Goal: Find specific page/section: Find specific page/section

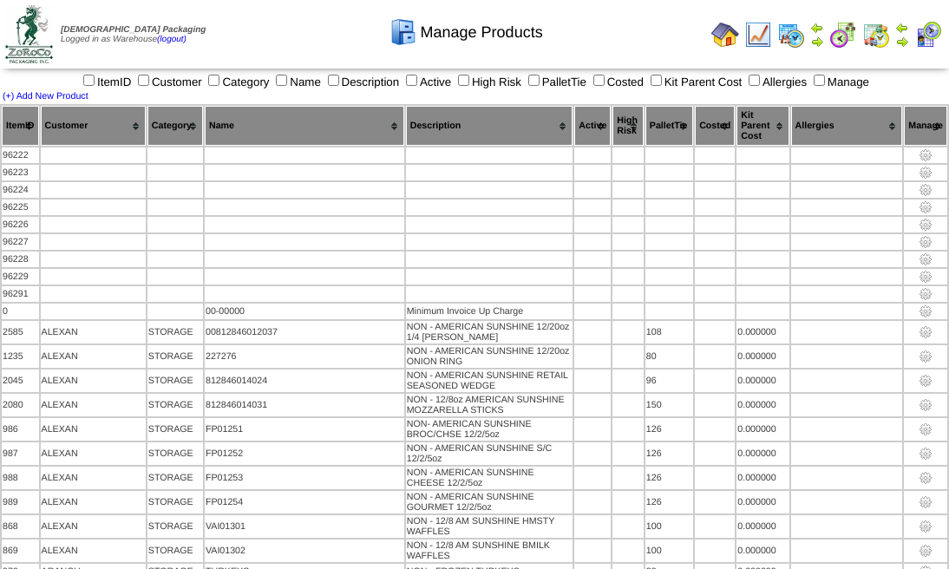
click at [21, 32] on img at bounding box center [29, 34] width 48 height 58
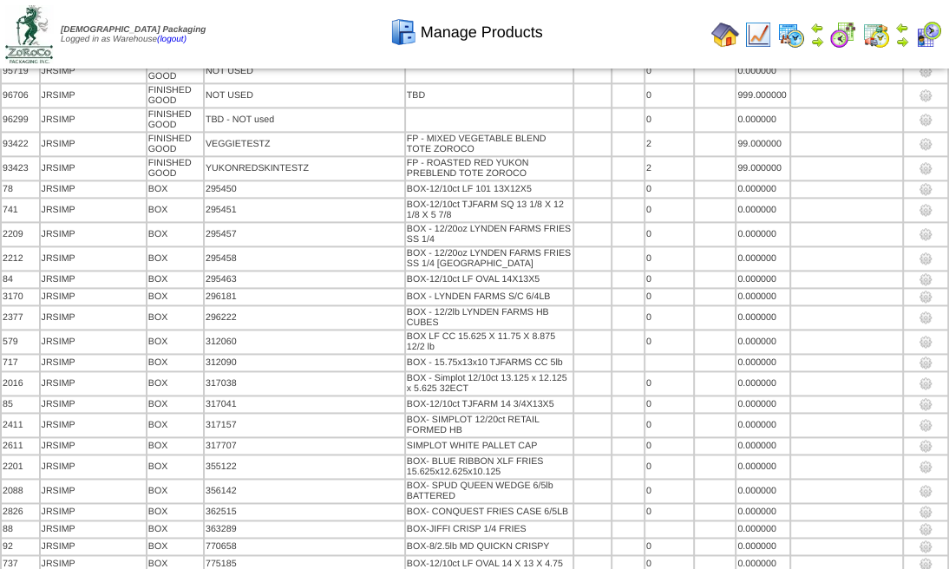
scroll to position [74070, 0]
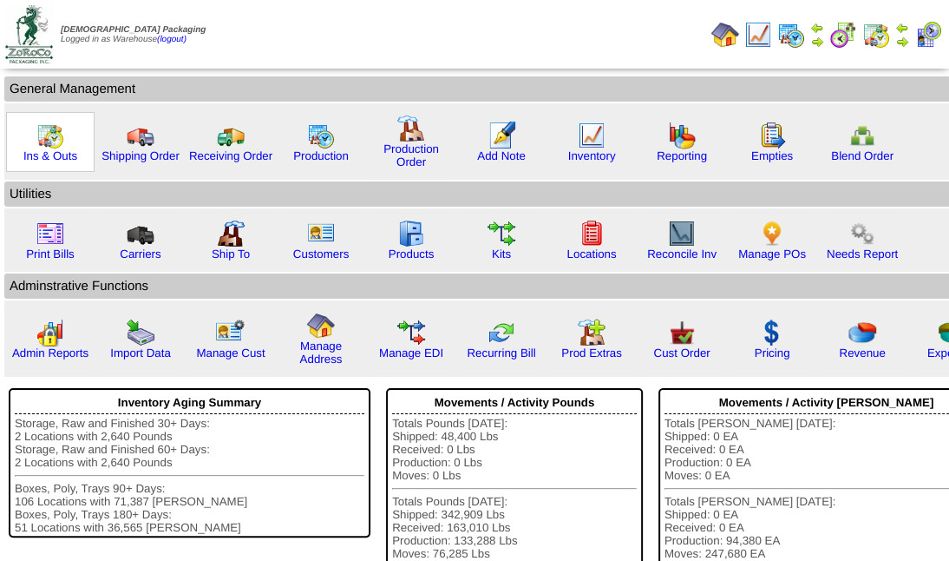
click at [59, 139] on img at bounding box center [50, 135] width 28 height 28
click at [63, 151] on link "Ins & Outs" at bounding box center [50, 155] width 54 height 13
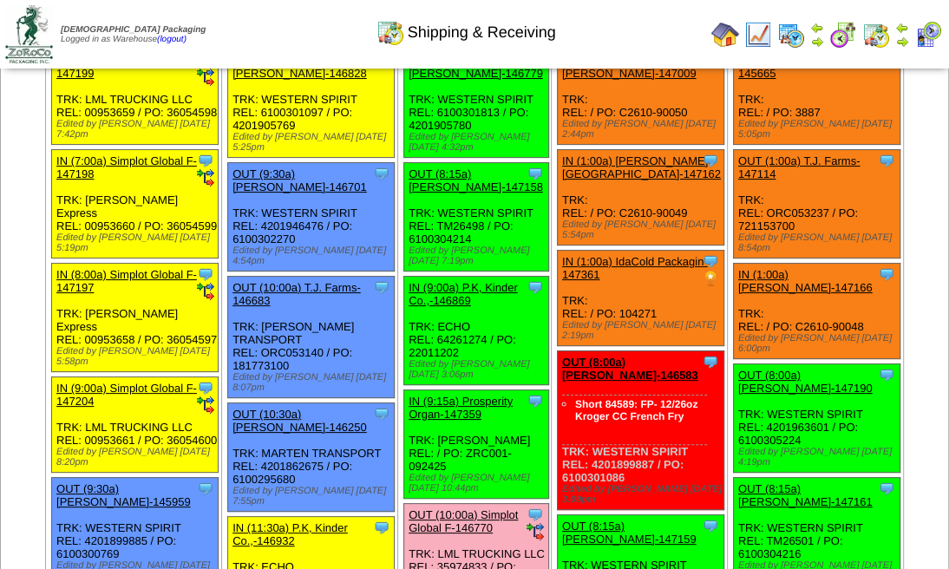
scroll to position [115, 0]
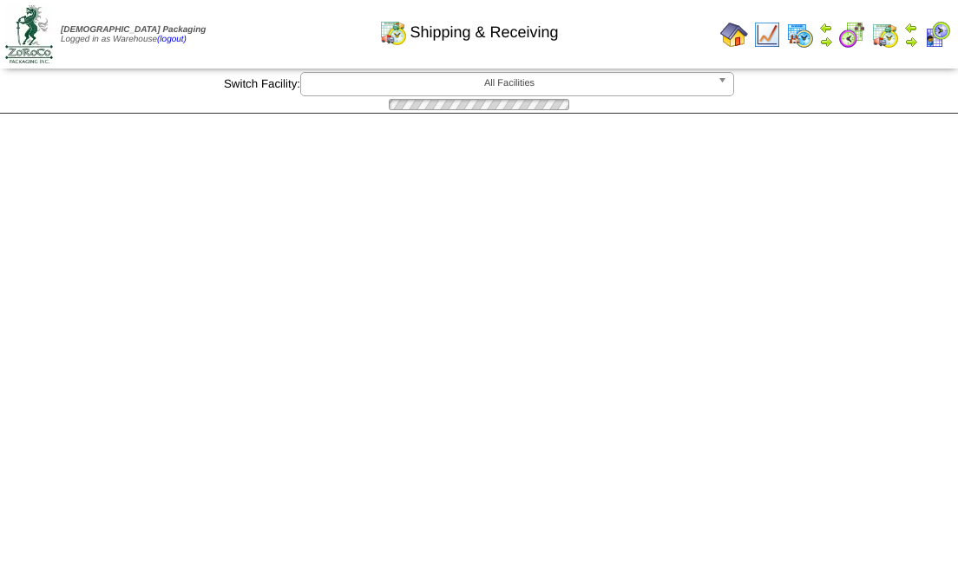
click at [410, 114] on html "Zoroco Packaging Logged in as Warehouse (logout) Print All" at bounding box center [479, 57] width 958 height 114
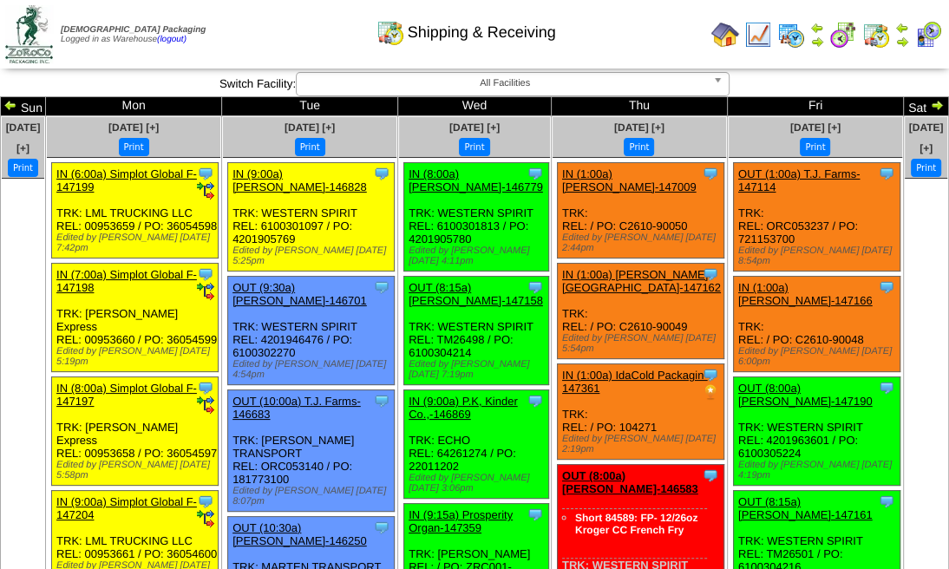
click at [34, 36] on img at bounding box center [29, 34] width 48 height 58
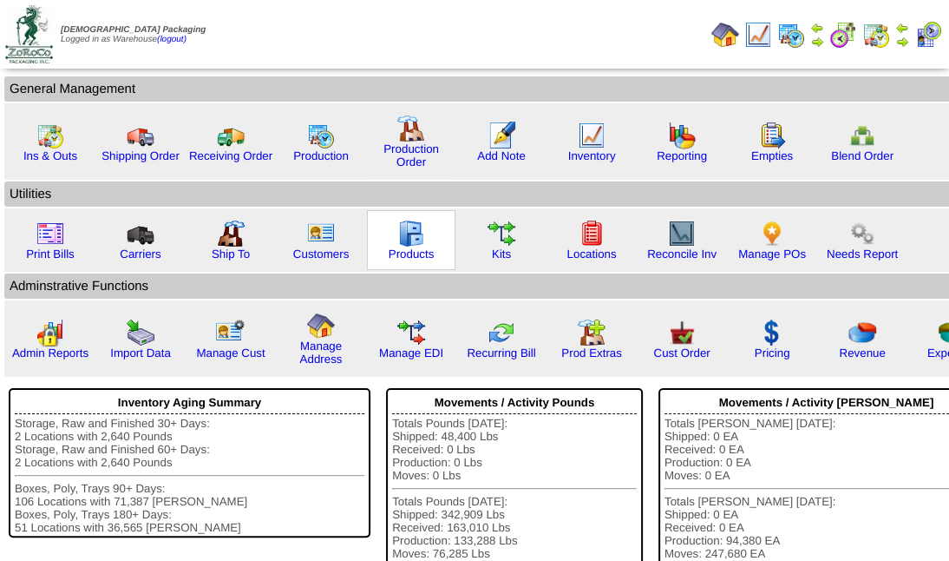
click at [430, 244] on div "Products" at bounding box center [411, 240] width 89 height 60
click at [423, 244] on img at bounding box center [411, 234] width 28 height 28
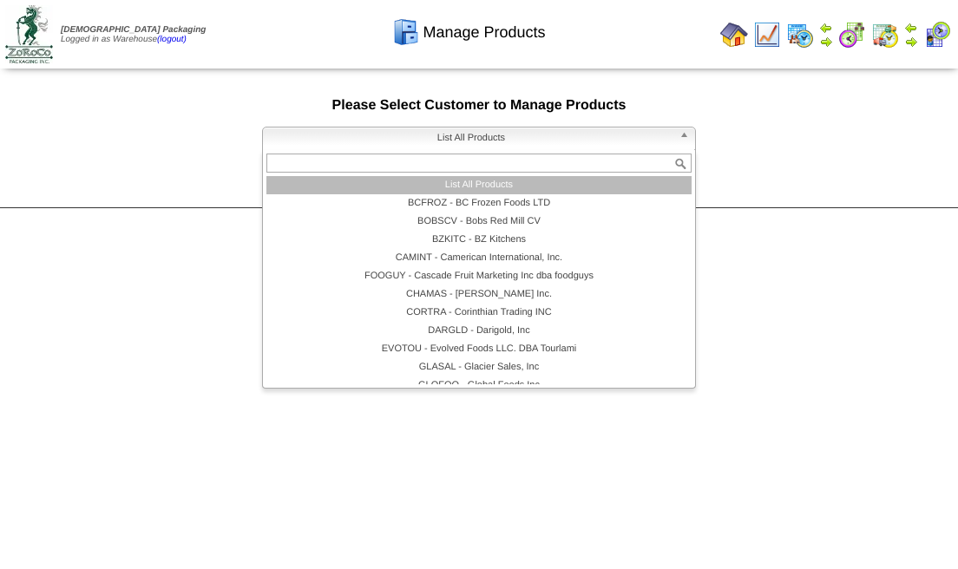
click at [692, 140] on b at bounding box center [687, 139] width 16 height 23
click at [551, 187] on li "List All Products" at bounding box center [478, 185] width 425 height 18
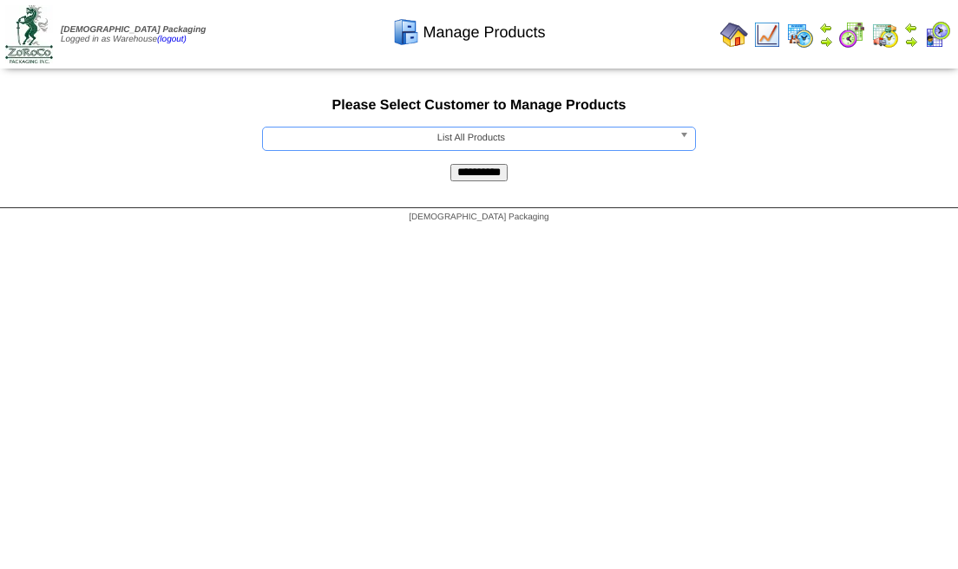
click at [494, 170] on input "**********" at bounding box center [478, 172] width 57 height 17
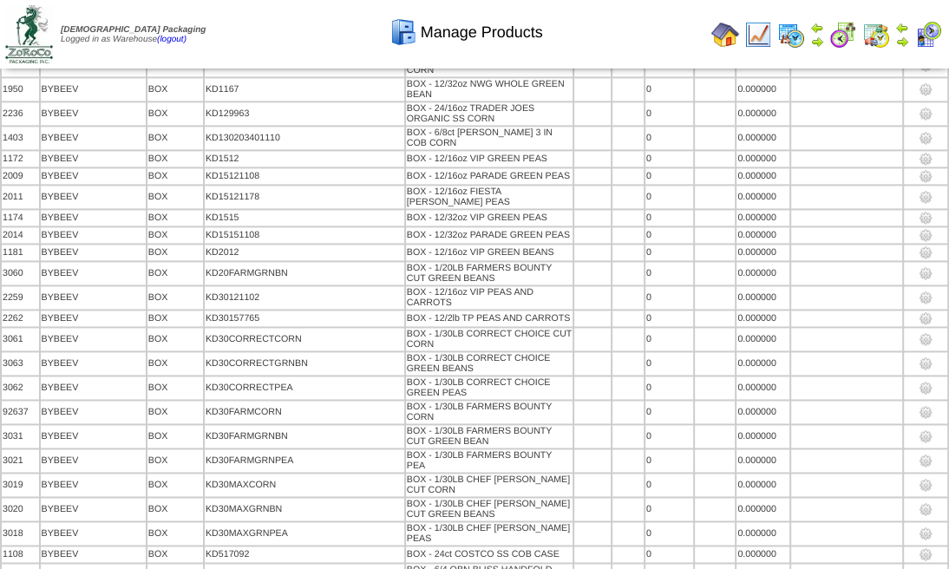
scroll to position [74021, 0]
